Goal: Task Accomplishment & Management: Complete application form

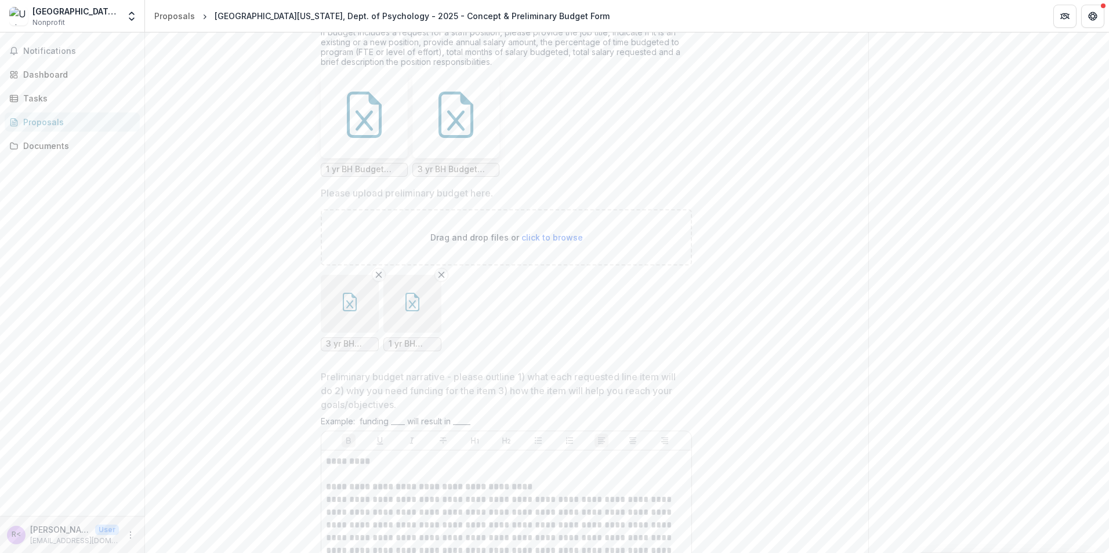
scroll to position [2088, 0]
click at [375, 284] on icon "Remove File" at bounding box center [378, 279] width 9 height 9
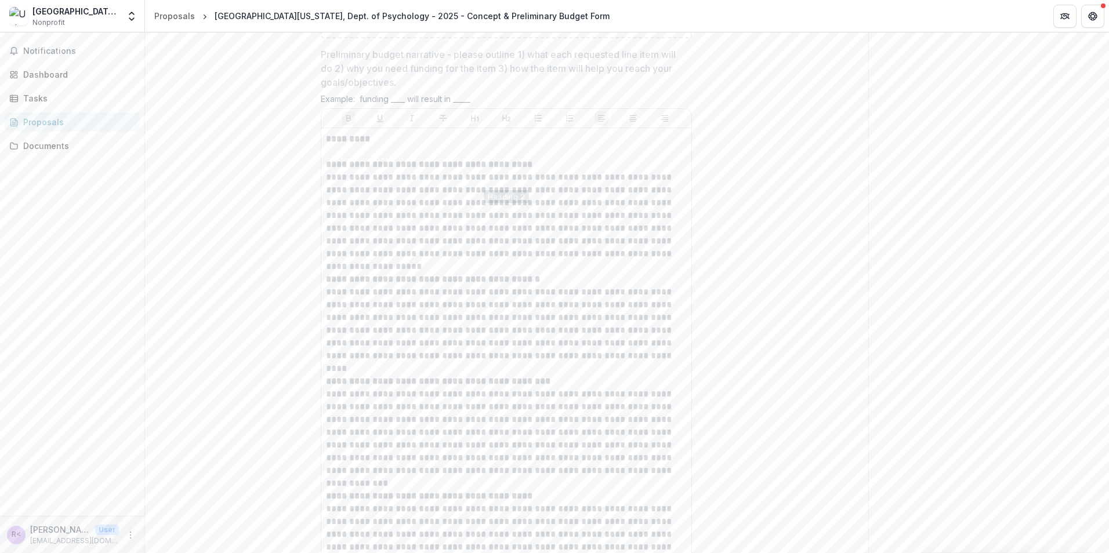
scroll to position [2146, 0]
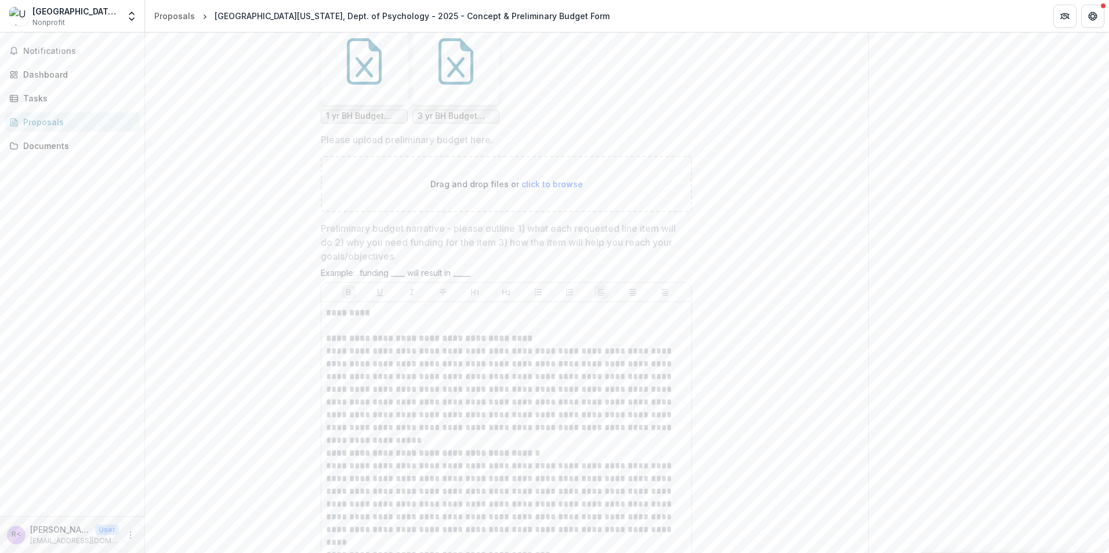
click at [563, 190] on p "Drag and drop files or click to browse" at bounding box center [506, 184] width 153 height 12
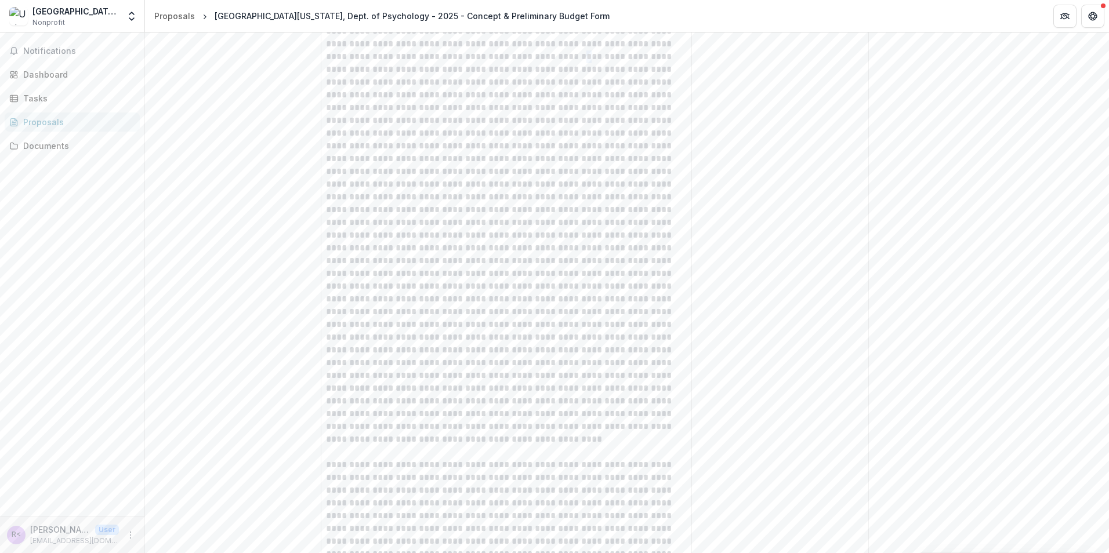
scroll to position [903, 0]
drag, startPoint x: 461, startPoint y: 253, endPoint x: 588, endPoint y: 273, distance: 128.5
click at [588, 273] on p at bounding box center [506, 299] width 361 height 421
drag, startPoint x: 473, startPoint y: 291, endPoint x: 584, endPoint y: 361, distance: 130.8
click at [584, 361] on p at bounding box center [506, 299] width 361 height 421
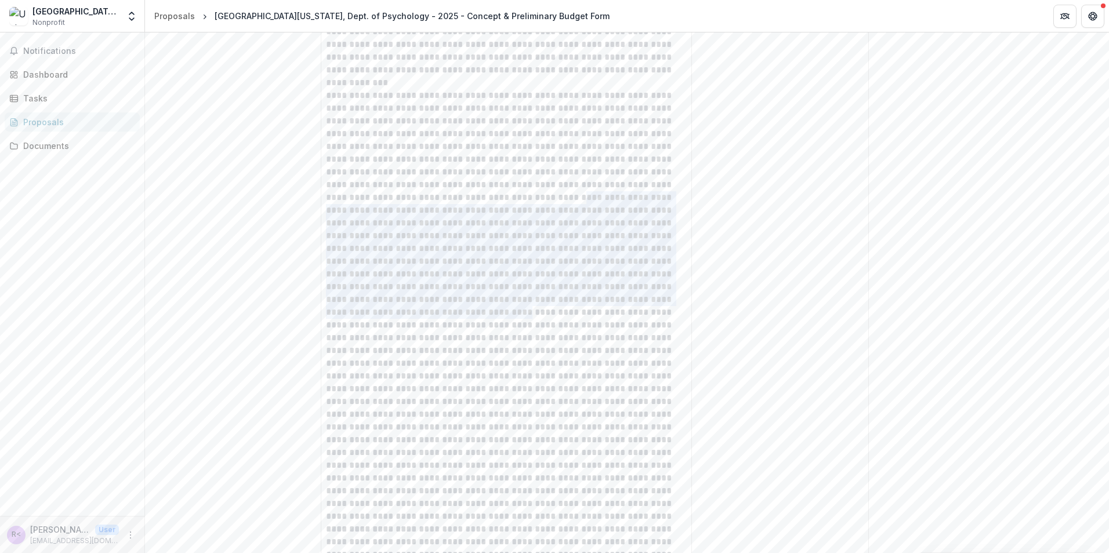
drag, startPoint x: 584, startPoint y: 361, endPoint x: 524, endPoint y: 312, distance: 77.5
drag, startPoint x: 524, startPoint y: 312, endPoint x: 818, endPoint y: 235, distance: 303.9
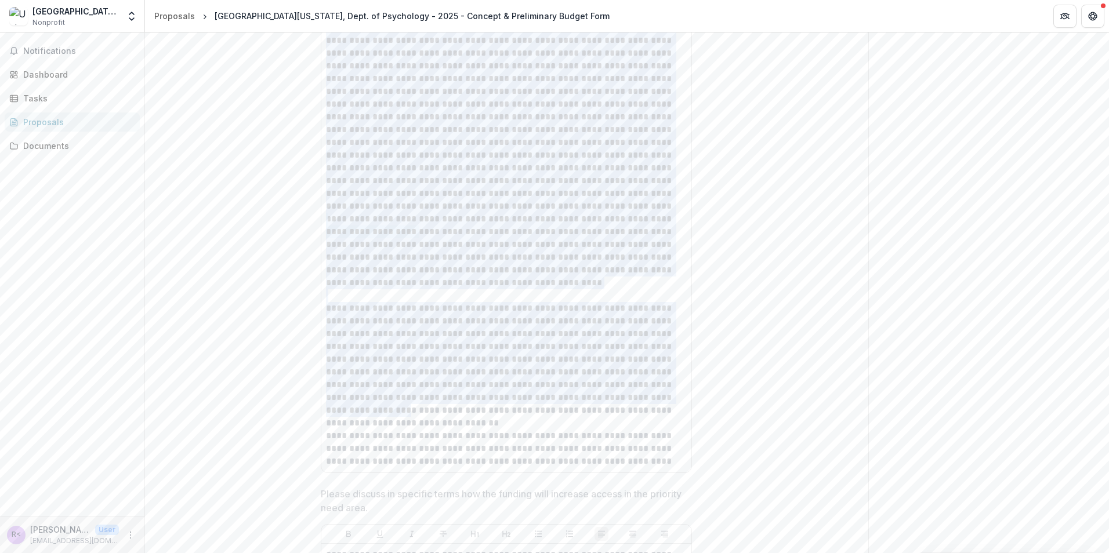
scroll to position [1392, 0]
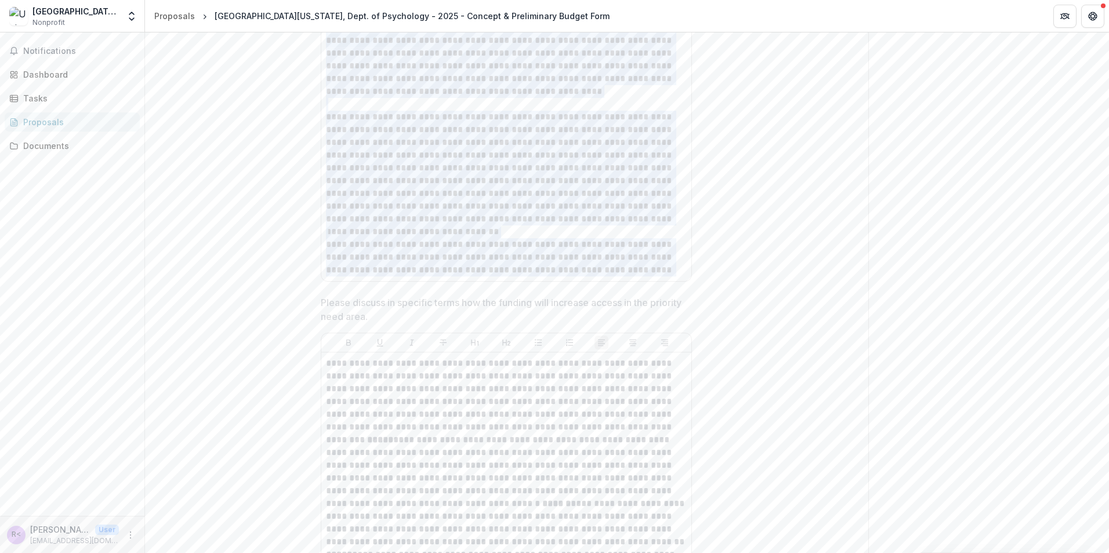
drag, startPoint x: 326, startPoint y: 302, endPoint x: 639, endPoint y: 334, distance: 314.8
drag, startPoint x: 639, startPoint y: 334, endPoint x: 579, endPoint y: 265, distance: 92.1
copy div "**********"
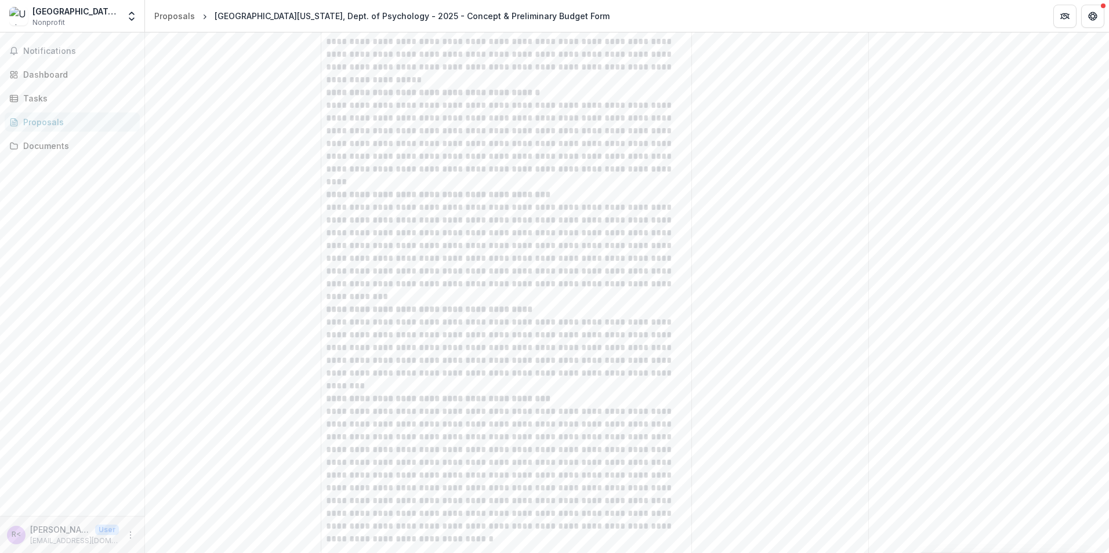
scroll to position [2610, 0]
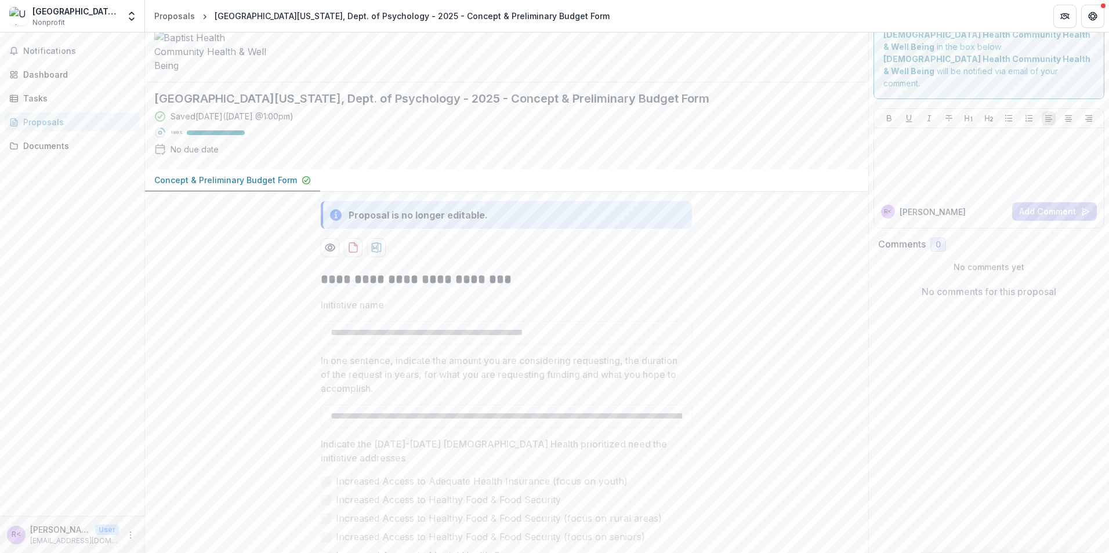
scroll to position [0, 0]
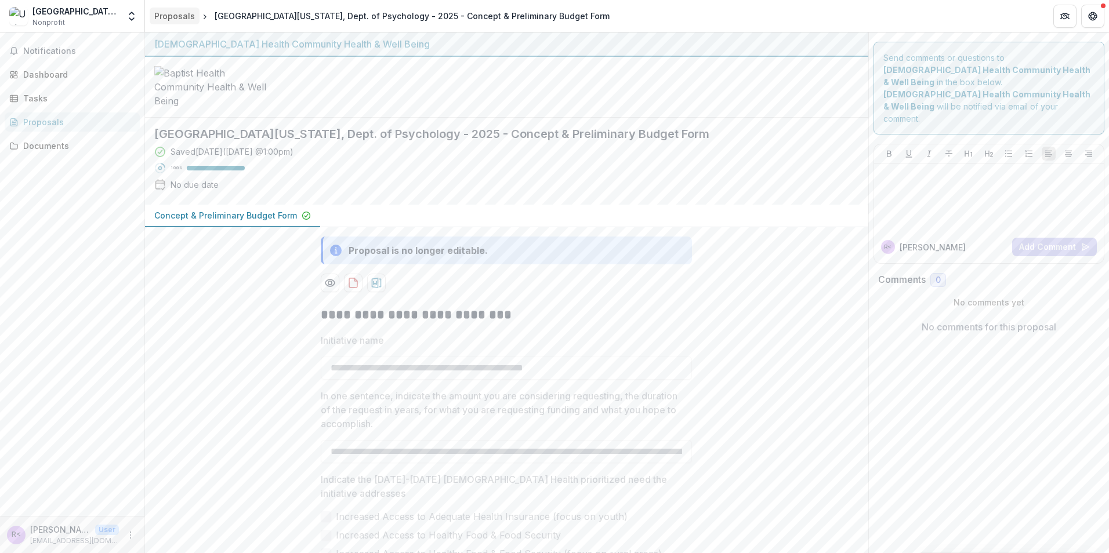
click at [180, 10] on div "Proposals" at bounding box center [174, 16] width 41 height 12
